Goal: Find specific page/section: Find specific page/section

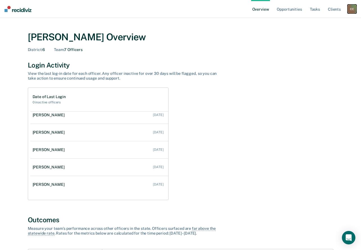
click at [352, 12] on div "C C" at bounding box center [351, 8] width 9 height 9
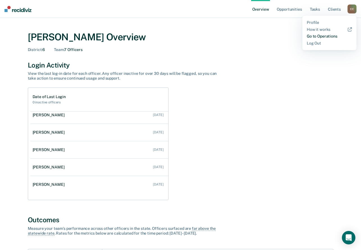
click at [320, 34] on link "Go to Operations" at bounding box center [329, 36] width 45 height 5
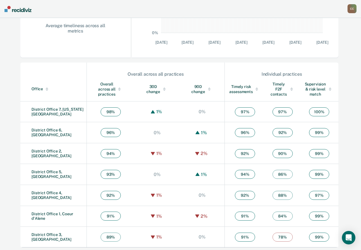
scroll to position [119, 0]
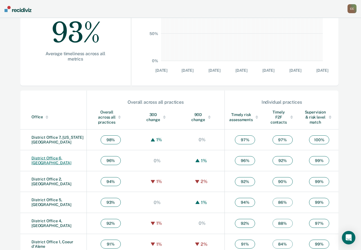
click at [51, 162] on link "District Office 6, [GEOGRAPHIC_DATA]" at bounding box center [51, 160] width 40 height 9
